Goal: Browse casually

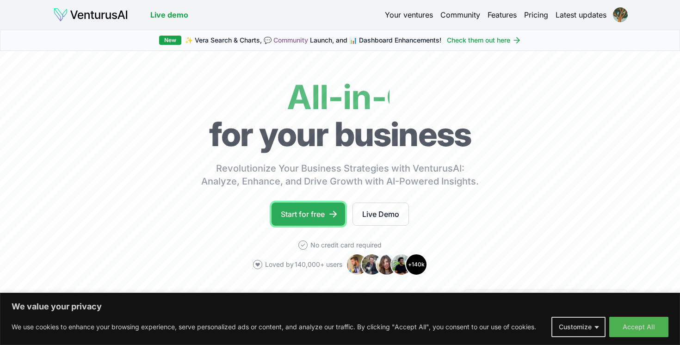
click at [314, 216] on link "Start for free" at bounding box center [309, 214] width 74 height 23
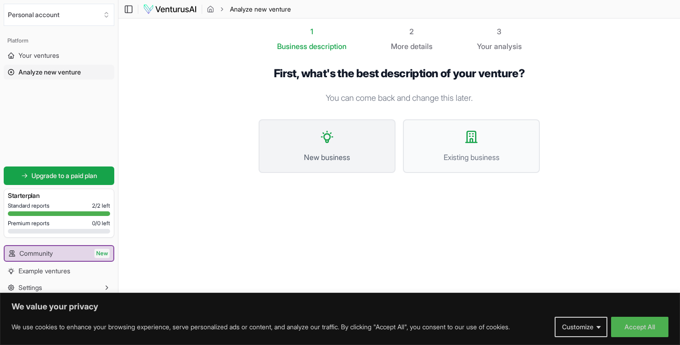
click at [346, 143] on button "New business" at bounding box center [327, 146] width 137 height 54
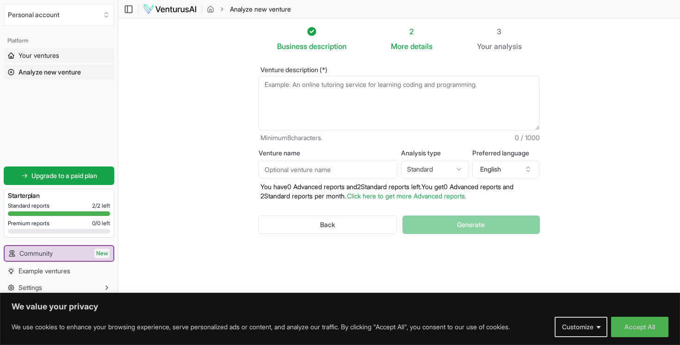
click at [47, 56] on span "Your ventures" at bounding box center [39, 55] width 41 height 9
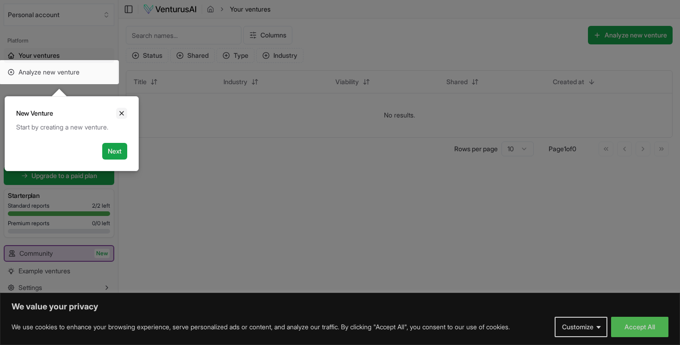
click at [119, 111] on icon "Close" at bounding box center [121, 113] width 7 height 7
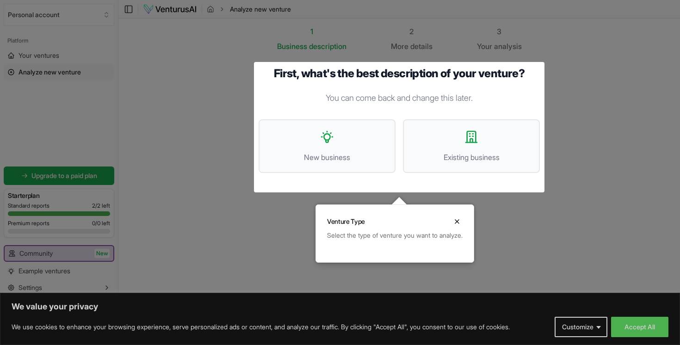
scroll to position [0, 0]
click at [461, 218] on icon "Close" at bounding box center [456, 220] width 7 height 7
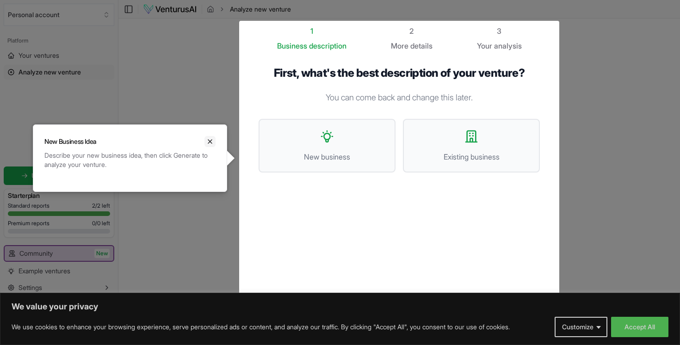
click at [211, 141] on icon "Close" at bounding box center [209, 141] width 7 height 7
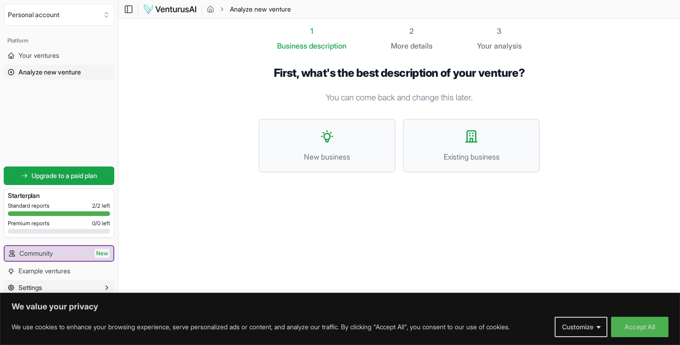
click at [69, 286] on button "Settings" at bounding box center [59, 287] width 111 height 15
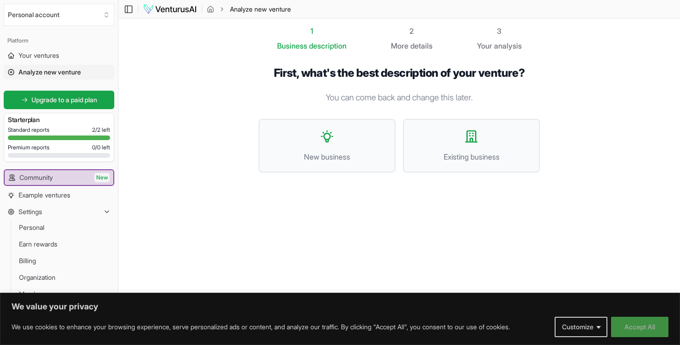
click at [643, 327] on button "Accept All" at bounding box center [639, 327] width 57 height 20
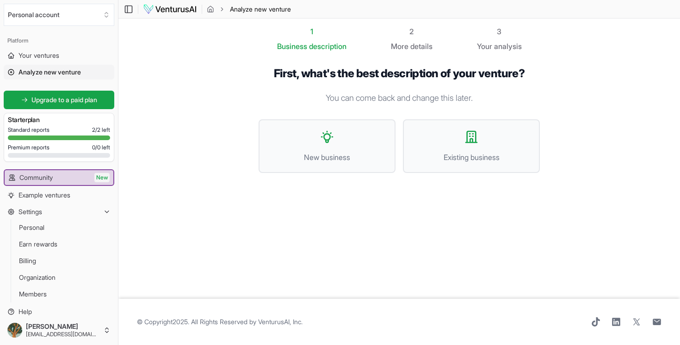
click at [189, 10] on img at bounding box center [170, 9] width 54 height 11
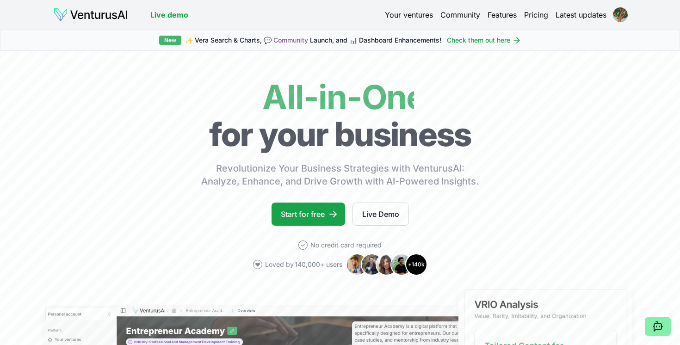
click at [168, 44] on div "New" at bounding box center [170, 40] width 22 height 9
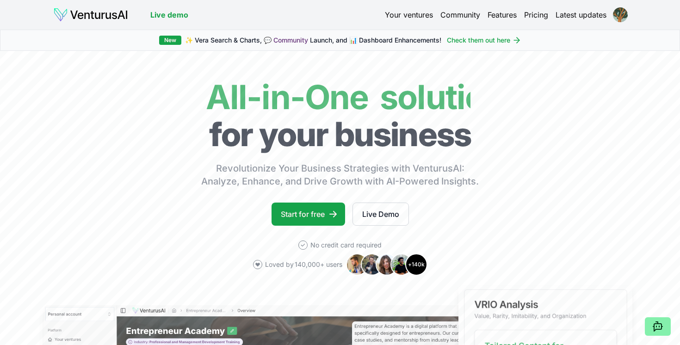
click at [294, 42] on link "Community" at bounding box center [290, 40] width 35 height 8
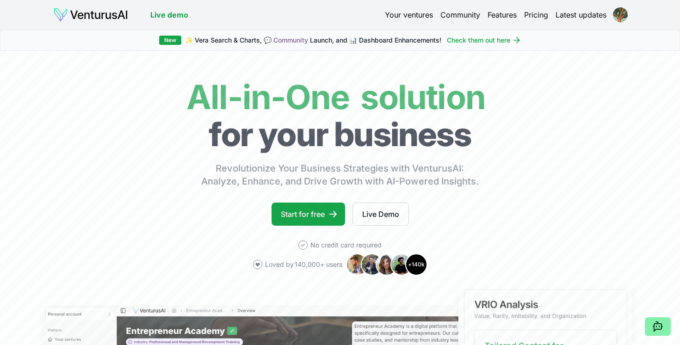
click at [490, 39] on link "Check them out here" at bounding box center [484, 40] width 74 height 9
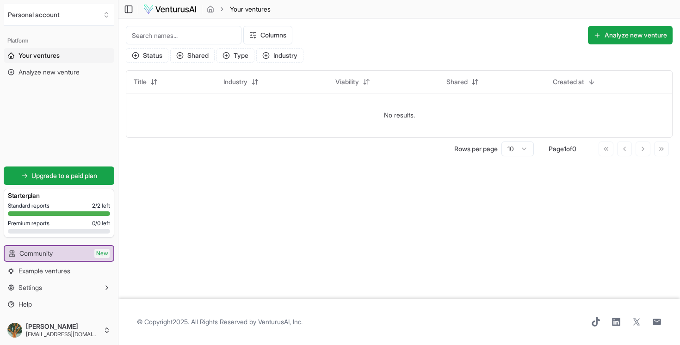
click at [175, 8] on img at bounding box center [170, 9] width 54 height 11
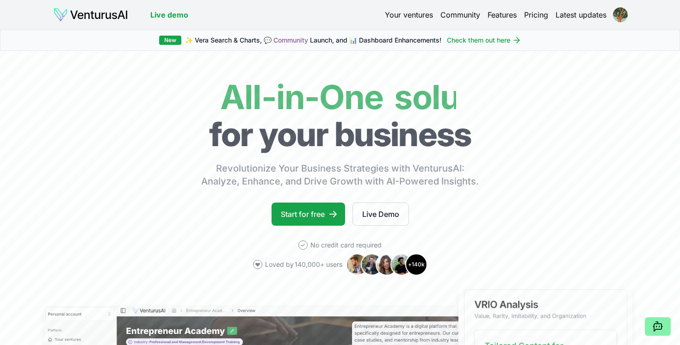
click at [574, 11] on link "Latest updates" at bounding box center [581, 14] width 51 height 11
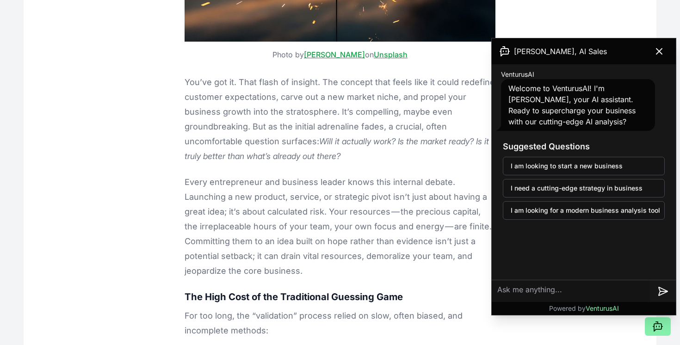
scroll to position [412, 0]
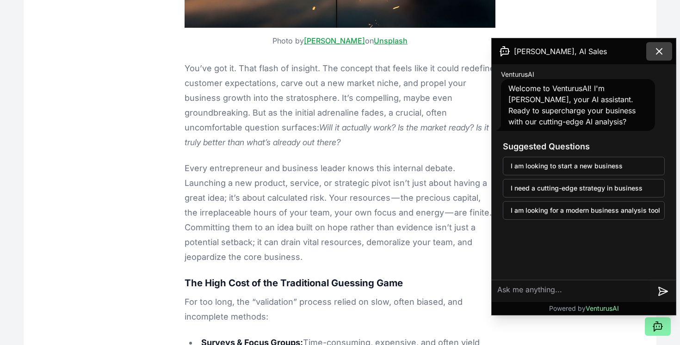
click at [662, 55] on icon at bounding box center [659, 51] width 11 height 11
